Goal: Task Accomplishment & Management: Complete application form

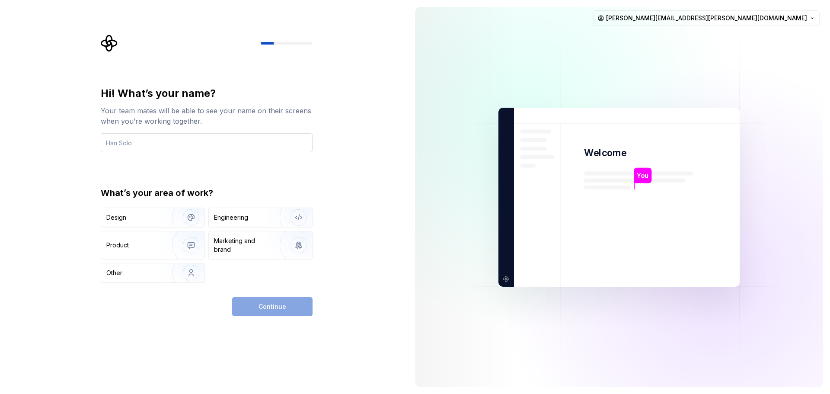
click at [153, 138] on input "text" at bounding box center [207, 142] width 212 height 19
type input "[PERSON_NAME]"
click at [185, 208] on img "button" at bounding box center [185, 218] width 55 height 58
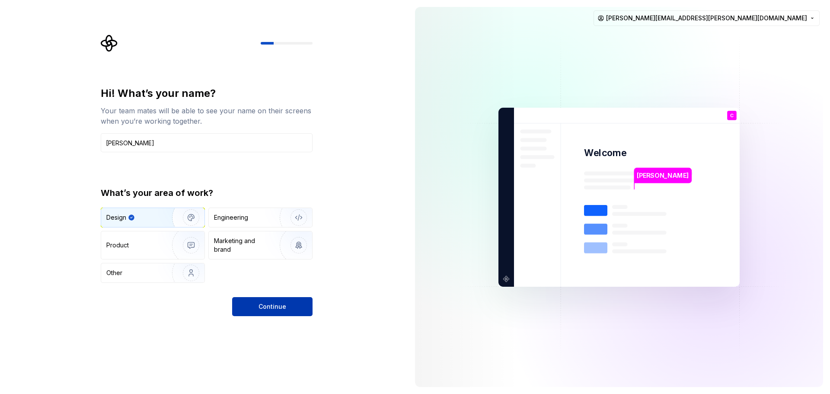
click at [249, 306] on button "Continue" at bounding box center [272, 306] width 80 height 19
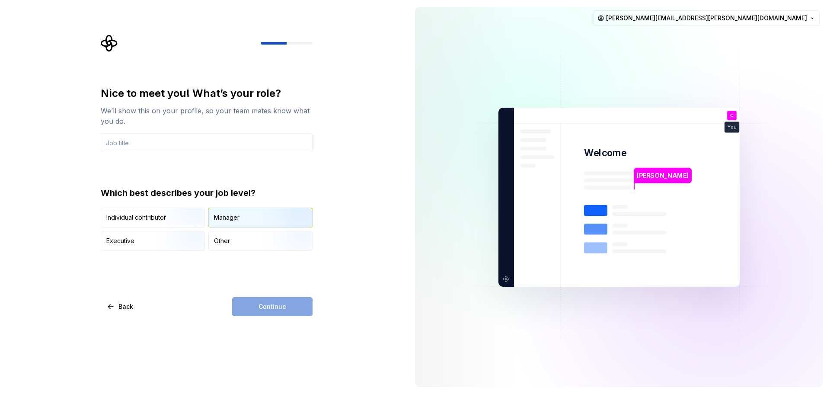
click at [235, 217] on div "Manager" at bounding box center [227, 217] width 26 height 9
click at [261, 315] on div "Continue" at bounding box center [272, 306] width 80 height 19
click at [198, 148] on input "text" at bounding box center [207, 142] width 212 height 19
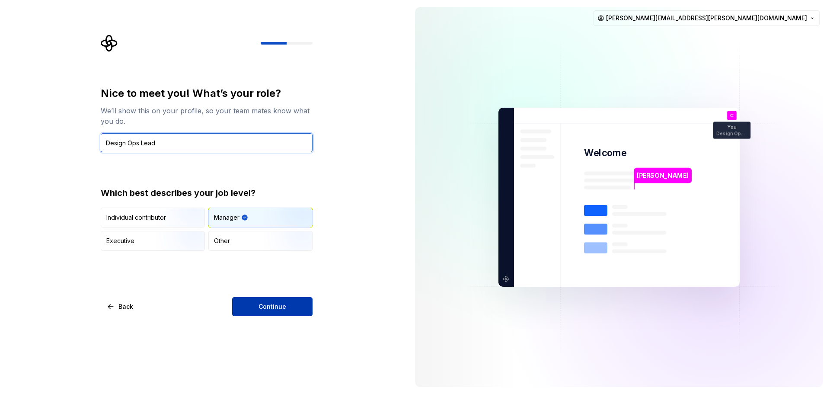
type input "Design Ops Lead"
click at [310, 313] on button "Continue" at bounding box center [272, 306] width 80 height 19
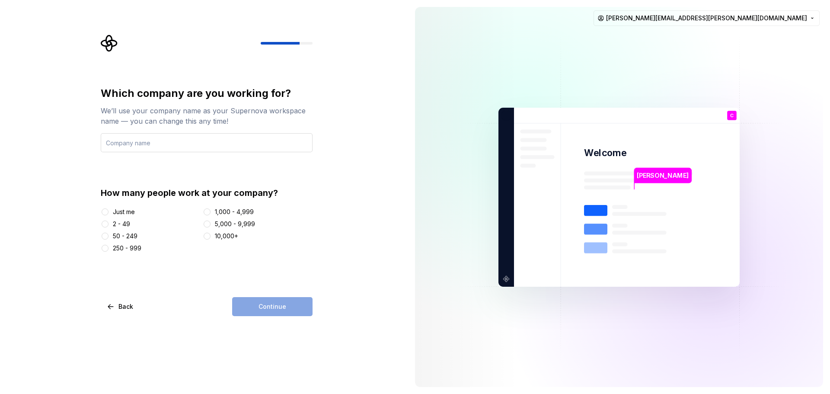
drag, startPoint x: 148, startPoint y: 148, endPoint x: 144, endPoint y: 150, distance: 4.7
click at [148, 147] on input "text" at bounding box center [207, 142] width 212 height 19
click at [112, 212] on div "Just me" at bounding box center [150, 212] width 99 height 9
click at [105, 227] on button "2 - 49" at bounding box center [105, 224] width 7 height 7
click at [172, 140] on input "text" at bounding box center [207, 142] width 212 height 19
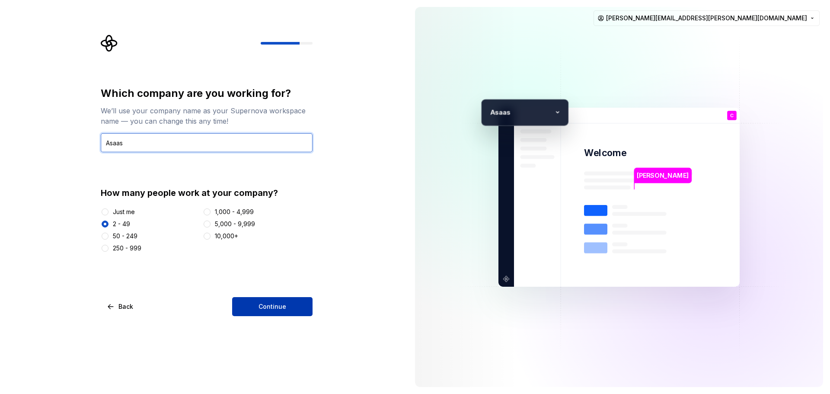
type input "Asaas"
click at [299, 310] on button "Continue" at bounding box center [272, 306] width 80 height 19
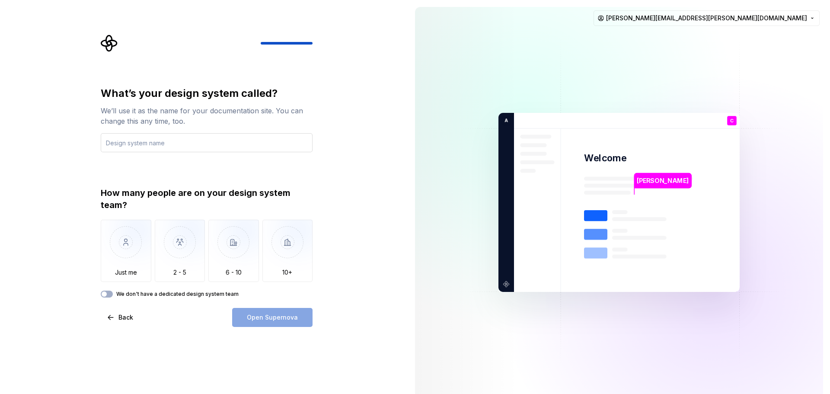
click at [150, 144] on input "text" at bounding box center [207, 142] width 212 height 19
type input "Atlas"
click at [200, 263] on img "button" at bounding box center [180, 249] width 51 height 58
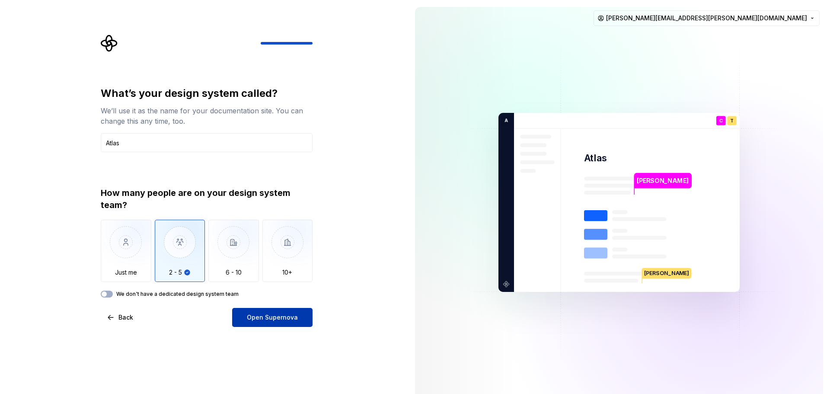
click at [259, 318] on span "Open Supernova" at bounding box center [272, 317] width 51 height 9
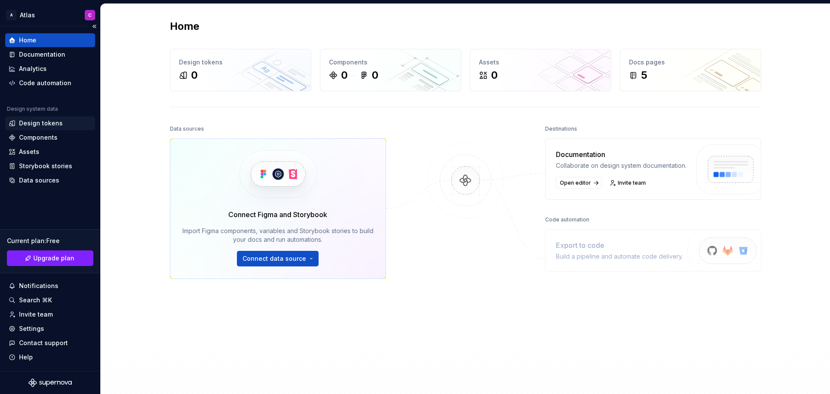
click at [25, 124] on div "Design tokens" at bounding box center [41, 123] width 44 height 9
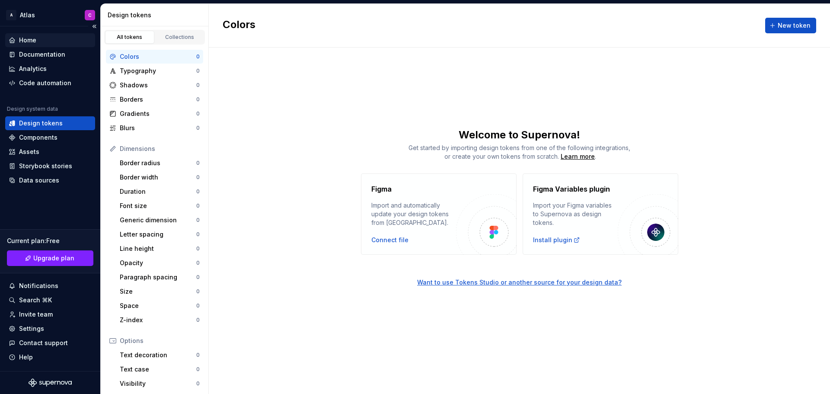
click at [44, 42] on div "Home" at bounding box center [50, 40] width 83 height 9
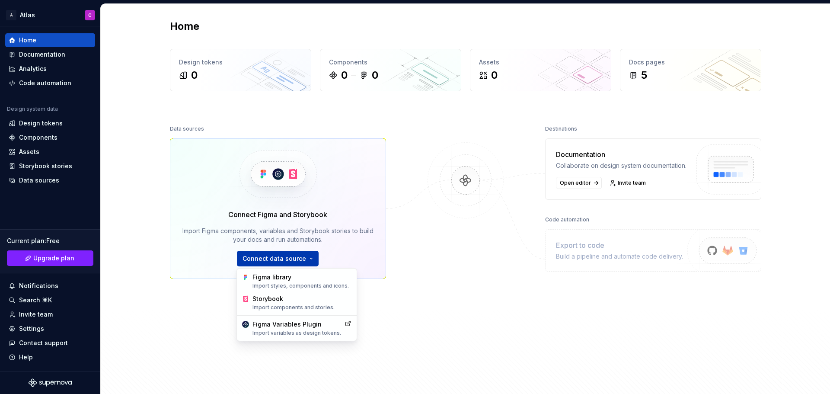
click at [291, 256] on html "A Atlas C Home Documentation Analytics Code automation Design system data Desig…" at bounding box center [415, 197] width 830 height 394
click at [288, 280] on div "Figma library Import styles, components and icons." at bounding box center [302, 281] width 99 height 16
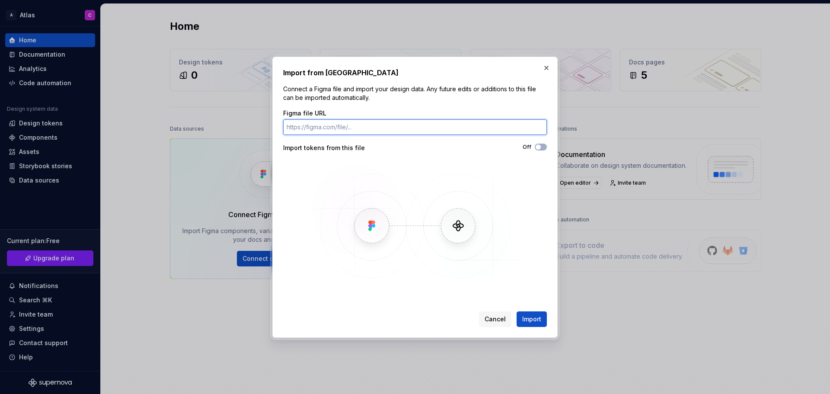
click at [323, 125] on input "Figma file URL" at bounding box center [415, 127] width 264 height 16
click at [329, 126] on input "Figma file URL" at bounding box center [415, 127] width 264 height 16
paste input "https://www.figma.com/design/EpnFuPVWcjDYwkV2o2Vx3I/branch/po2SXL7B87tme8XEq4ch…"
type input "https://www.figma.com/design/EpnFuPVWcjDYwkV2o2Vx3I/branch/po2SXL7B87tme8XEq4ch…"
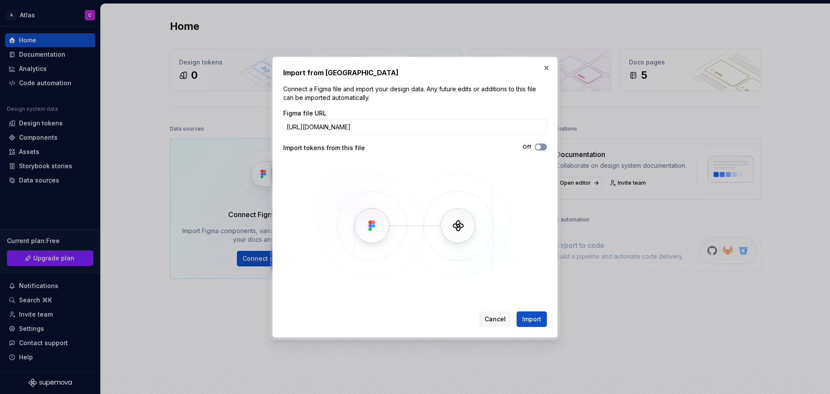
click at [541, 146] on button "Off" at bounding box center [541, 147] width 12 height 7
click at [526, 320] on span "Import" at bounding box center [531, 319] width 19 height 9
click at [528, 316] on span "Import" at bounding box center [531, 319] width 19 height 9
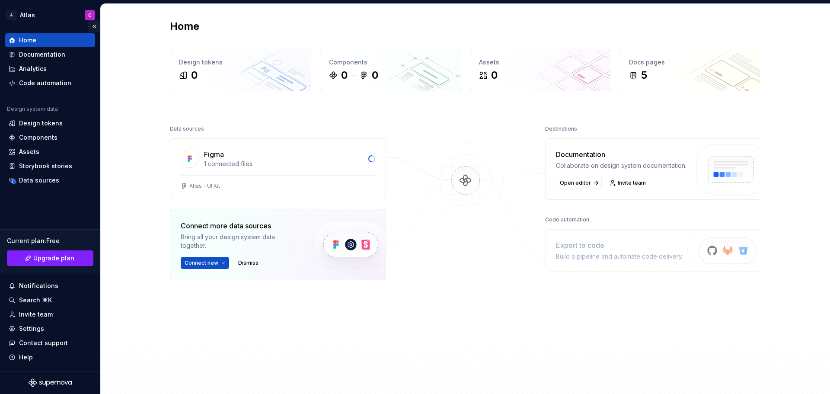
click at [94, 26] on button "Collapse sidebar" at bounding box center [94, 26] width 12 height 12
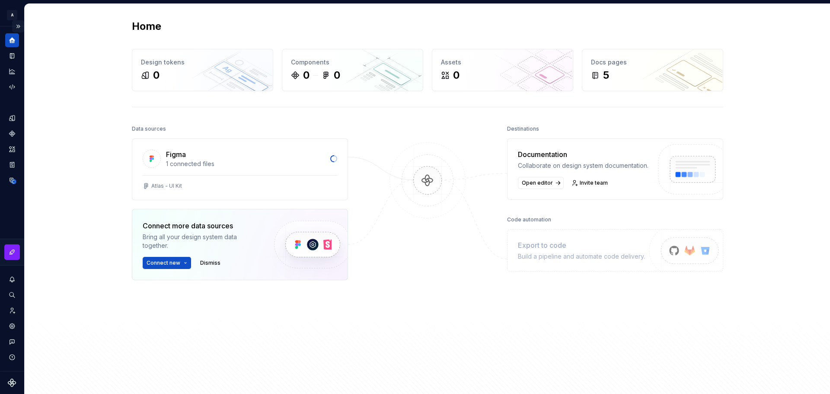
click at [19, 27] on button "Expand sidebar" at bounding box center [18, 26] width 12 height 12
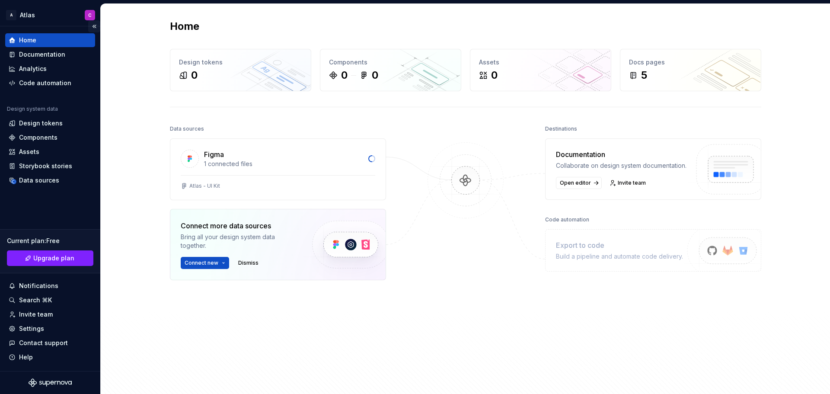
click at [94, 26] on button "Collapse sidebar" at bounding box center [94, 26] width 12 height 12
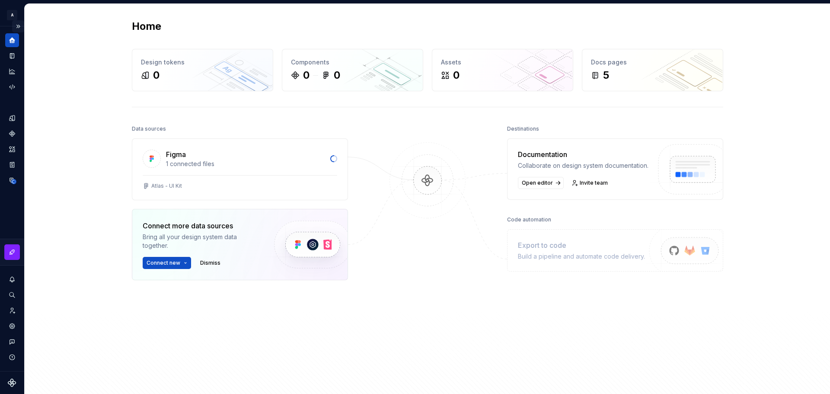
click at [19, 26] on button "Expand sidebar" at bounding box center [18, 26] width 12 height 12
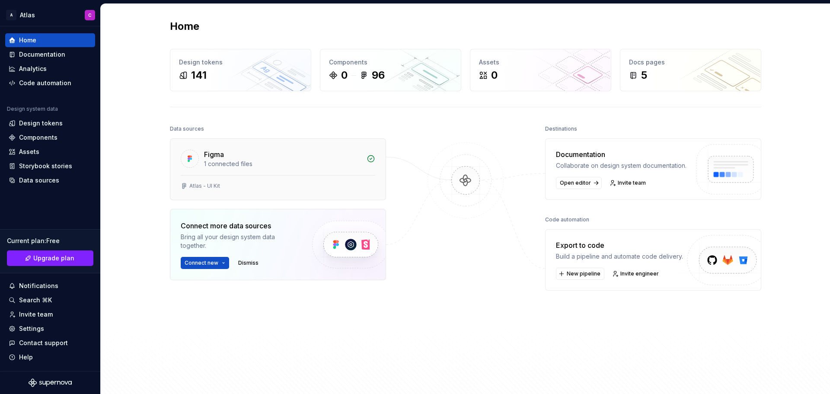
click at [325, 157] on div "Figma" at bounding box center [282, 154] width 157 height 10
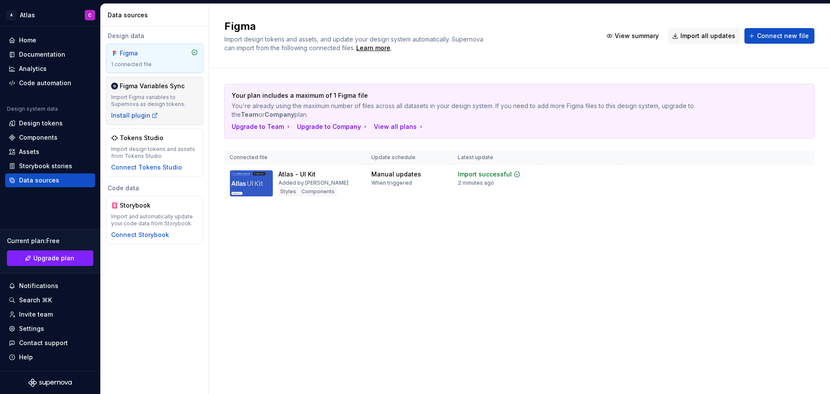
click at [176, 100] on div "Import Figma variables to Supernova as design tokens." at bounding box center [154, 101] width 87 height 14
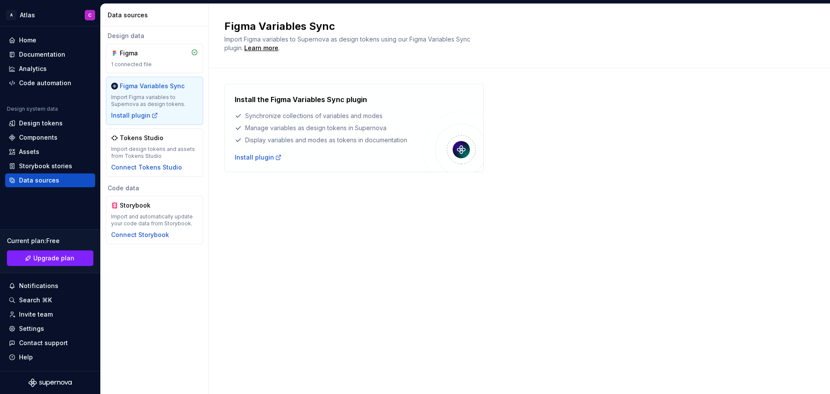
click at [290, 127] on div "Manage variables as design tokens in Supernova" at bounding box center [329, 128] width 189 height 9
click at [288, 114] on div "Synchronize collections of variables and modes" at bounding box center [329, 116] width 189 height 9
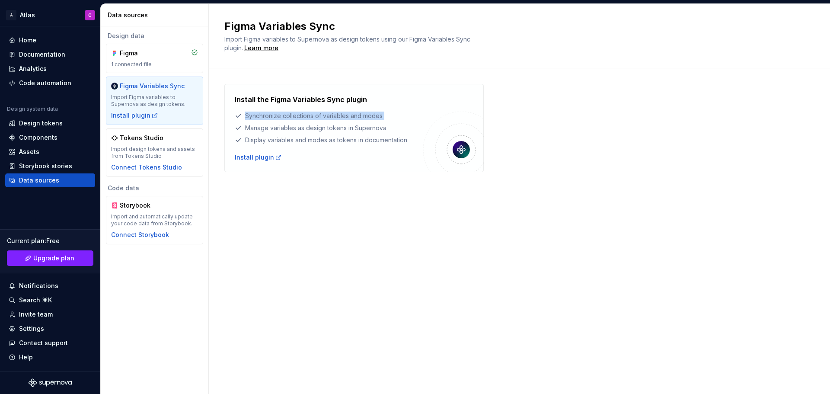
click at [288, 114] on div "Synchronize collections of variables and modes" at bounding box center [329, 116] width 189 height 9
click at [259, 156] on div "Install plugin" at bounding box center [258, 157] width 47 height 9
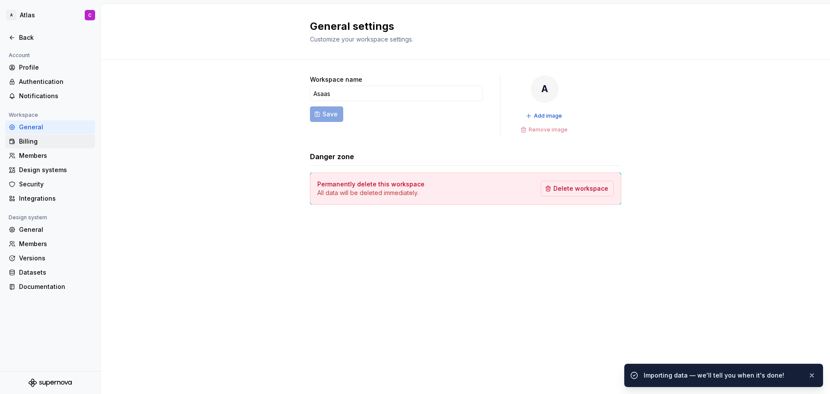
click at [31, 137] on div "Billing" at bounding box center [55, 141] width 73 height 9
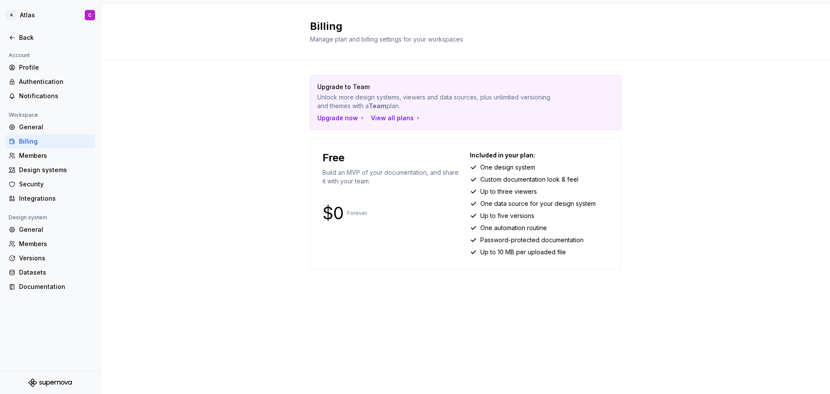
click at [501, 181] on p "Custom documentation look & feel" at bounding box center [529, 179] width 98 height 9
click at [500, 191] on p "Up to three viewers" at bounding box center [508, 191] width 57 height 9
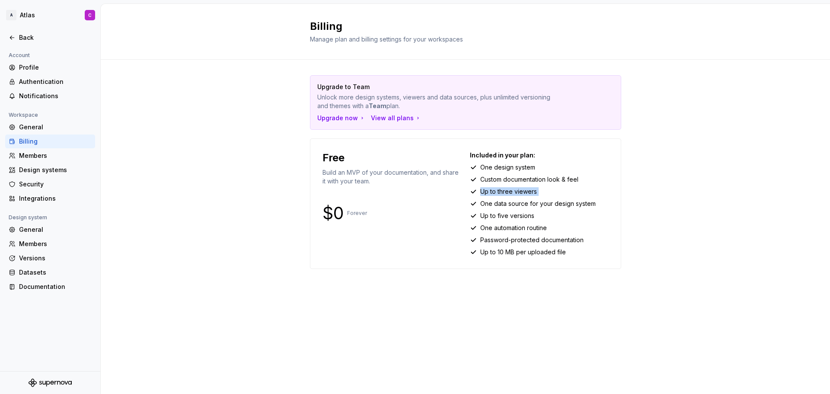
click at [500, 191] on p "Up to three viewers" at bounding box center [508, 191] width 57 height 9
click at [501, 202] on p "One data source for your design system" at bounding box center [537, 203] width 115 height 9
click at [505, 215] on p "Up to five versions" at bounding box center [507, 215] width 54 height 9
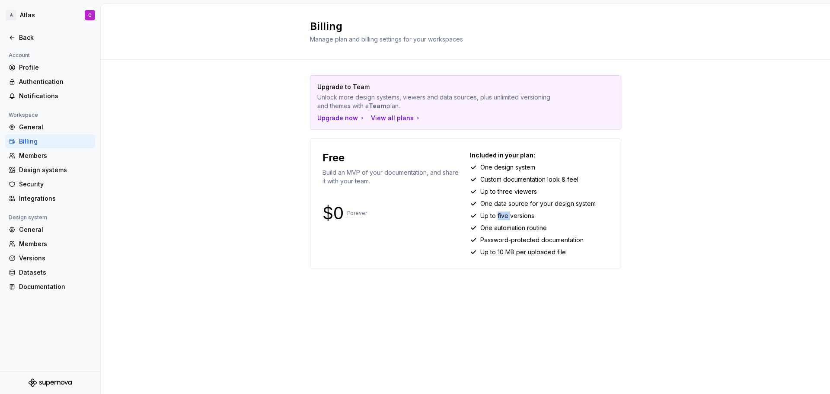
click at [505, 215] on p "Up to five versions" at bounding box center [507, 215] width 54 height 9
click at [504, 228] on p "One automation routine" at bounding box center [513, 228] width 67 height 9
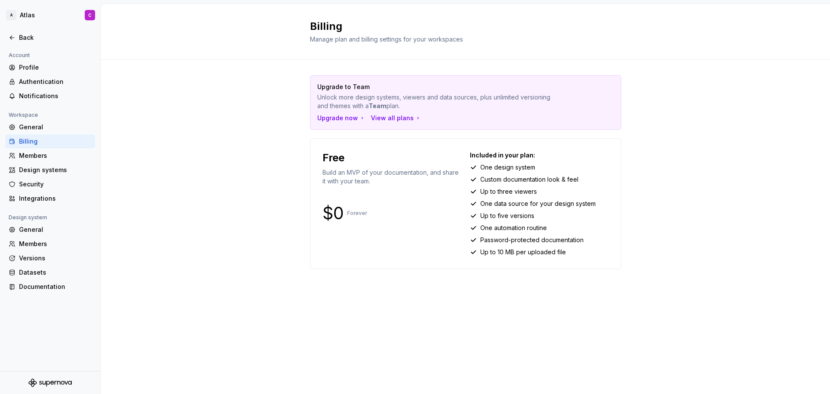
click at [495, 242] on p "Password-protected documentation" at bounding box center [531, 240] width 103 height 9
click at [491, 250] on p "Up to 10 MB per uploaded file" at bounding box center [523, 252] width 86 height 9
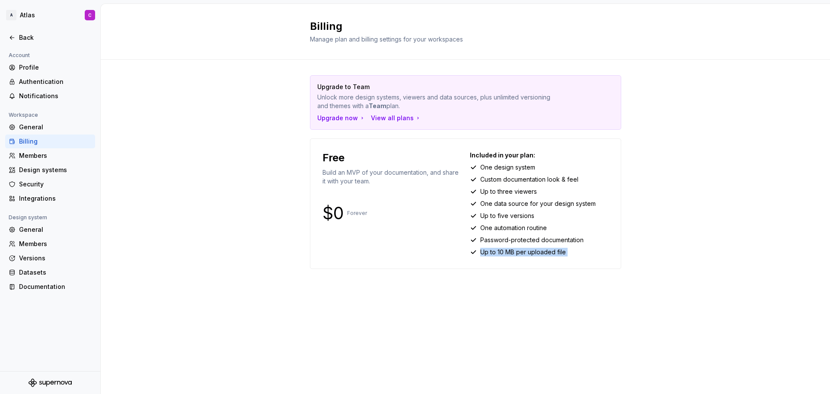
click at [491, 250] on p "Up to 10 MB per uploaded file" at bounding box center [523, 252] width 86 height 9
click at [517, 254] on p "Up to 10 MB per uploaded file" at bounding box center [523, 252] width 86 height 9
click at [387, 117] on div "View all plans" at bounding box center [396, 118] width 51 height 9
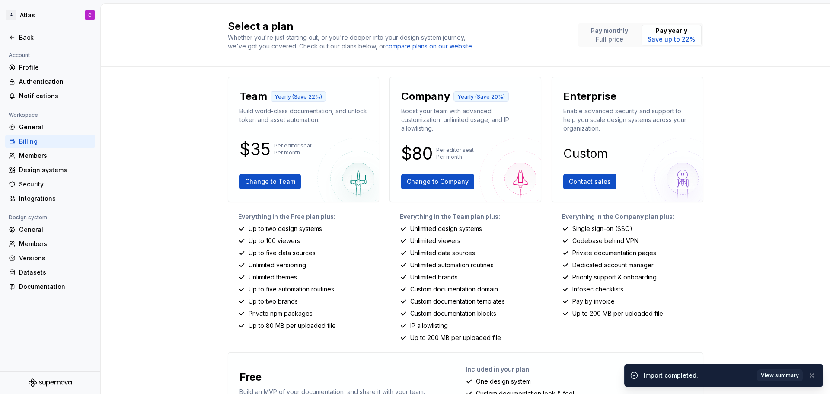
click at [456, 112] on p "Boost your team with advanced customization, unlimited usage, and IP allowlisti…" at bounding box center [465, 120] width 128 height 26
click at [447, 121] on p "Boost your team with advanced customization, unlimited usage, and IP allowlisti…" at bounding box center [465, 120] width 128 height 26
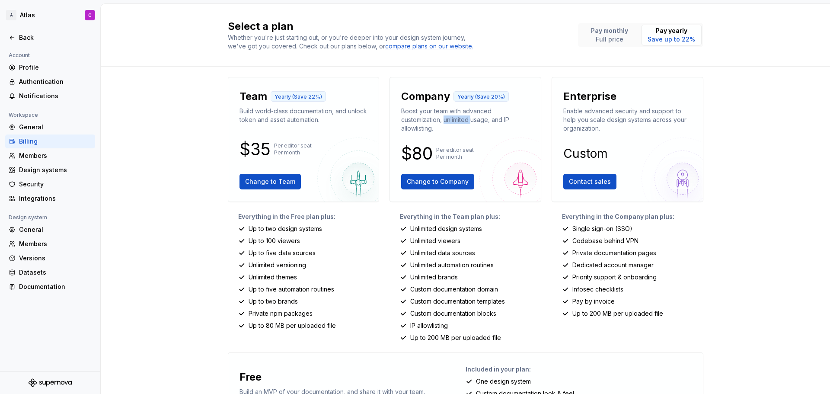
click at [447, 121] on p "Boost your team with advanced customization, unlimited usage, and IP allowlisti…" at bounding box center [465, 120] width 128 height 26
click at [464, 121] on p "Boost your team with advanced customization, unlimited usage, and IP allowlisti…" at bounding box center [465, 120] width 128 height 26
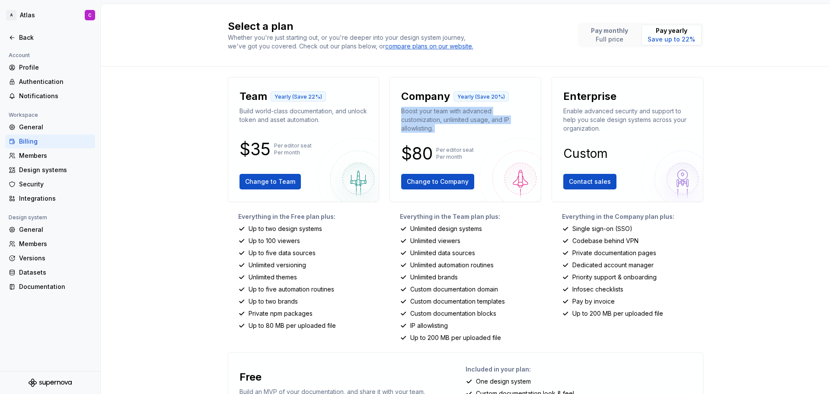
click at [480, 120] on p "Boost your team with advanced customization, unlimited usage, and IP allowlisti…" at bounding box center [465, 120] width 128 height 26
click at [445, 226] on p "Unlimited design systems" at bounding box center [446, 228] width 72 height 9
click at [283, 230] on p "Up to two design systems" at bounding box center [286, 228] width 74 height 9
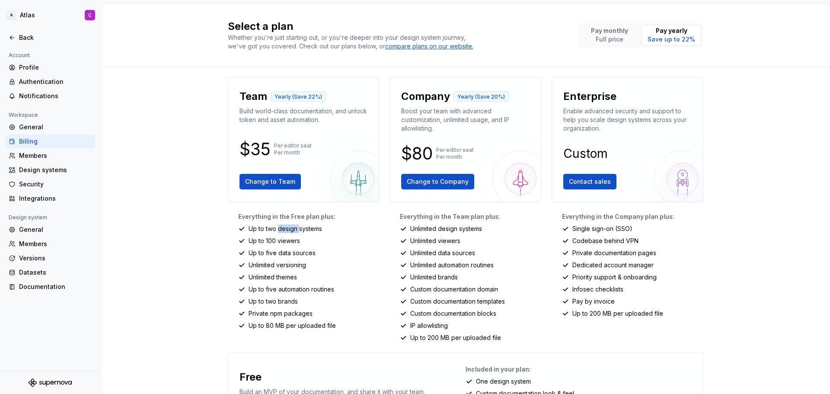
click at [283, 230] on p "Up to two design systems" at bounding box center [286, 228] width 74 height 9
click at [270, 243] on p "Up to 100 viewers" at bounding box center [274, 241] width 51 height 9
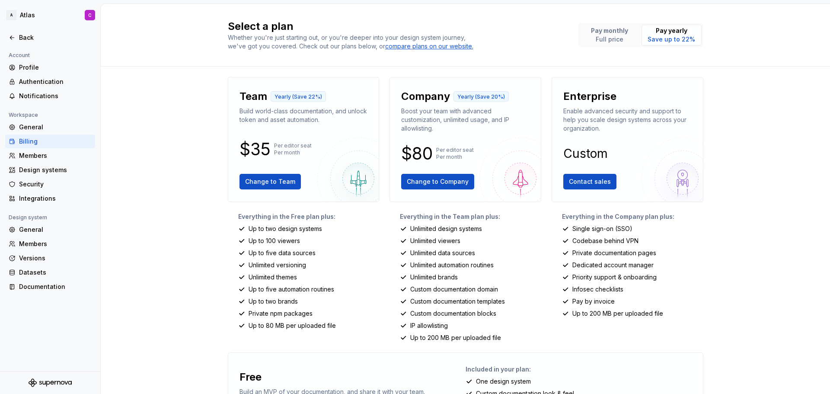
click at [270, 252] on p "Up to five data sources" at bounding box center [282, 253] width 67 height 9
click at [256, 265] on p "Unlimited versioning" at bounding box center [278, 265] width 58 height 9
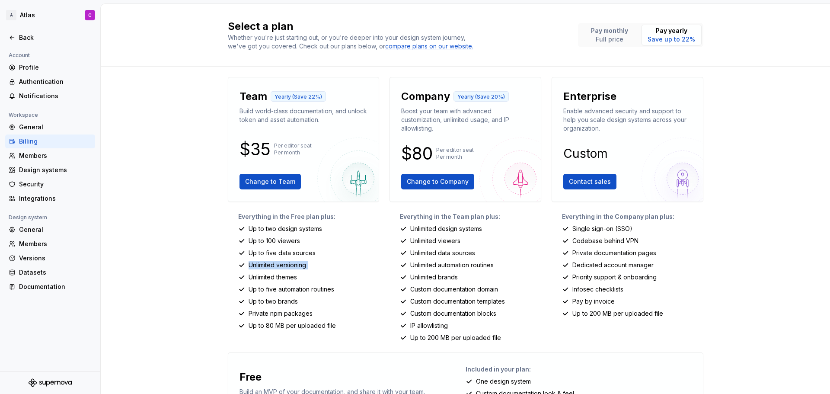
click at [256, 265] on p "Unlimited versioning" at bounding box center [278, 265] width 58 height 9
click at [279, 279] on p "Unlimited themes" at bounding box center [273, 277] width 48 height 9
click at [285, 290] on p "Up to five automation routines" at bounding box center [292, 289] width 86 height 9
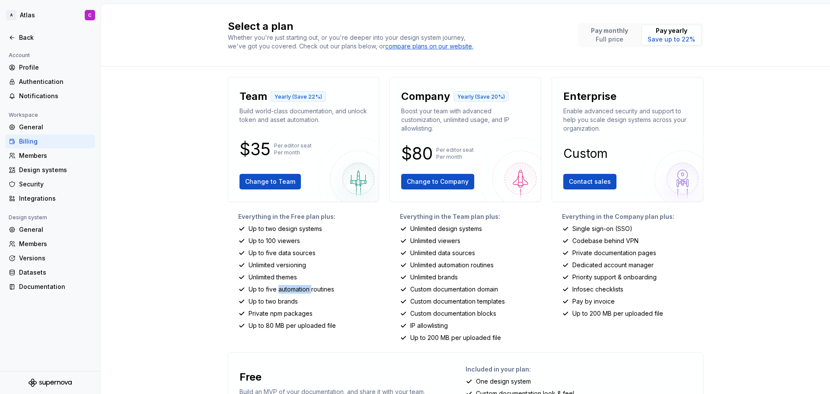
click at [285, 290] on p "Up to five automation routines" at bounding box center [292, 289] width 86 height 9
click at [273, 300] on p "Up to two brands" at bounding box center [273, 301] width 49 height 9
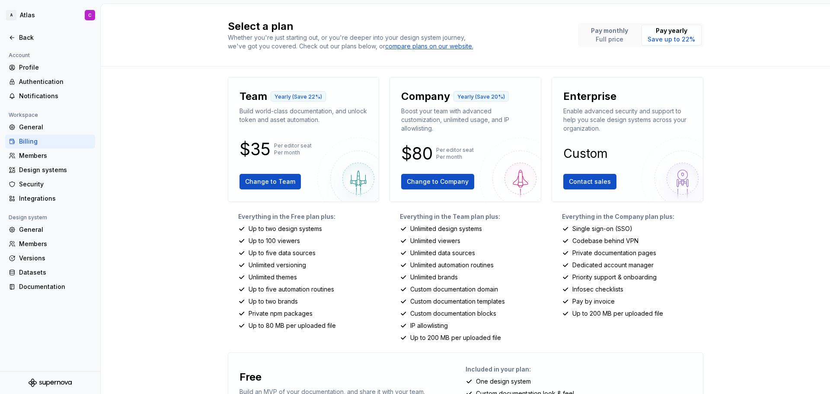
click at [265, 312] on p "Private npm packages" at bounding box center [281, 313] width 64 height 9
click at [262, 326] on p "Up to 80 MB per uploaded file" at bounding box center [292, 325] width 87 height 9
click at [262, 325] on p "Up to 80 MB per uploaded file" at bounding box center [292, 325] width 87 height 9
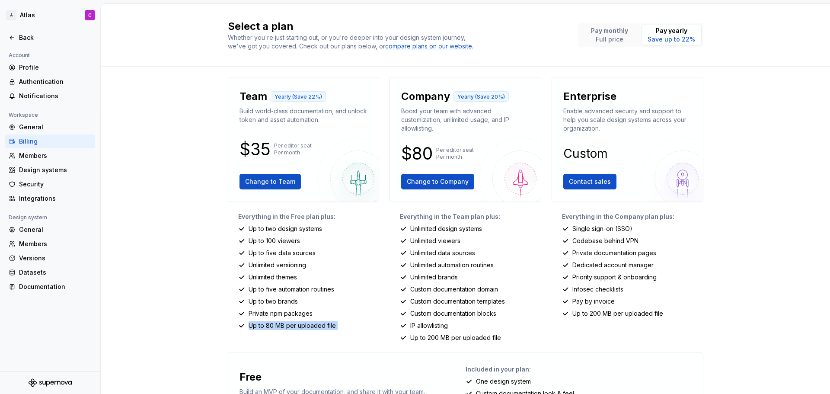
click at [262, 325] on p "Up to 80 MB per uploaded file" at bounding box center [292, 325] width 87 height 9
click at [261, 150] on p "$35" at bounding box center [255, 149] width 31 height 10
